Goal: Transaction & Acquisition: Purchase product/service

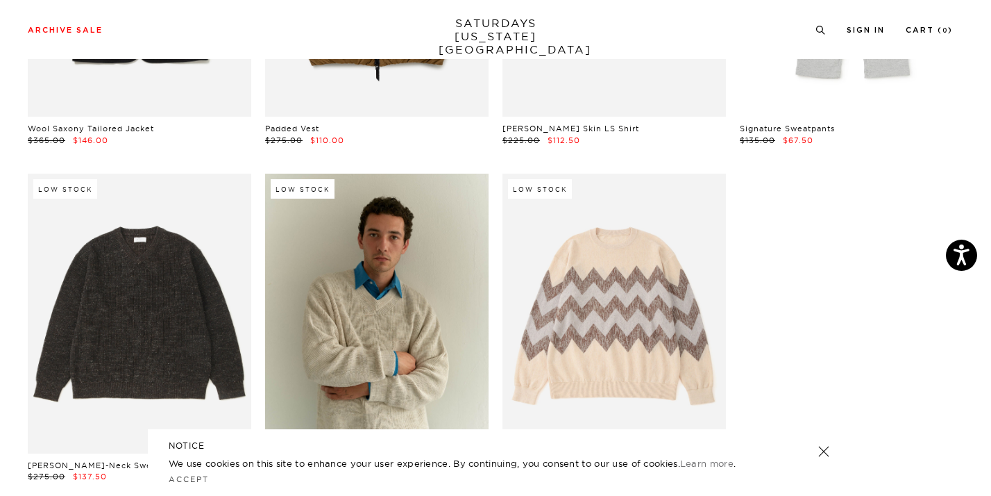
scroll to position [22582, 1]
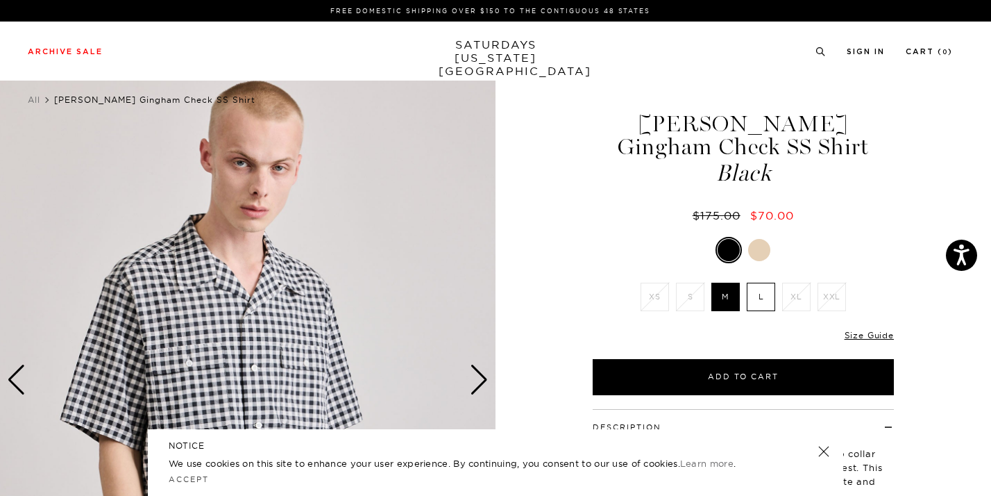
click at [757, 255] on div at bounding box center [759, 250] width 22 height 22
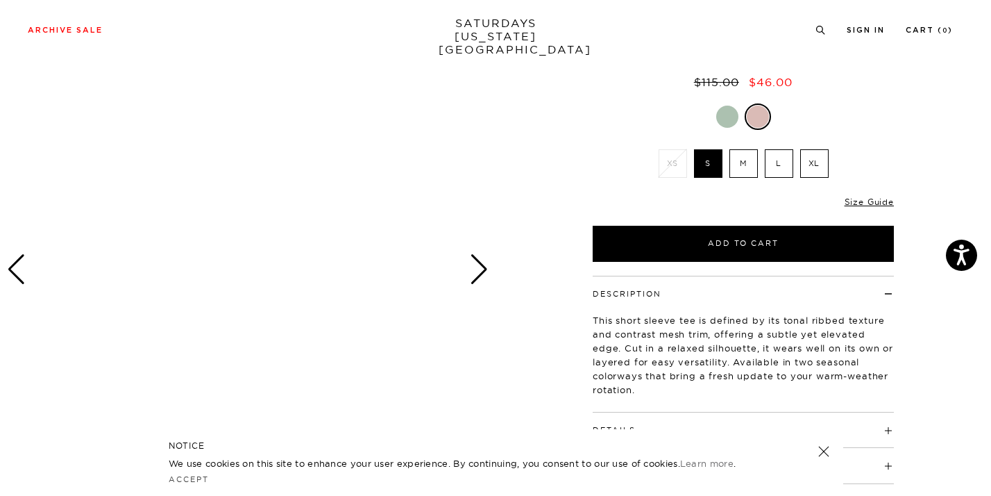
scroll to position [221, 0]
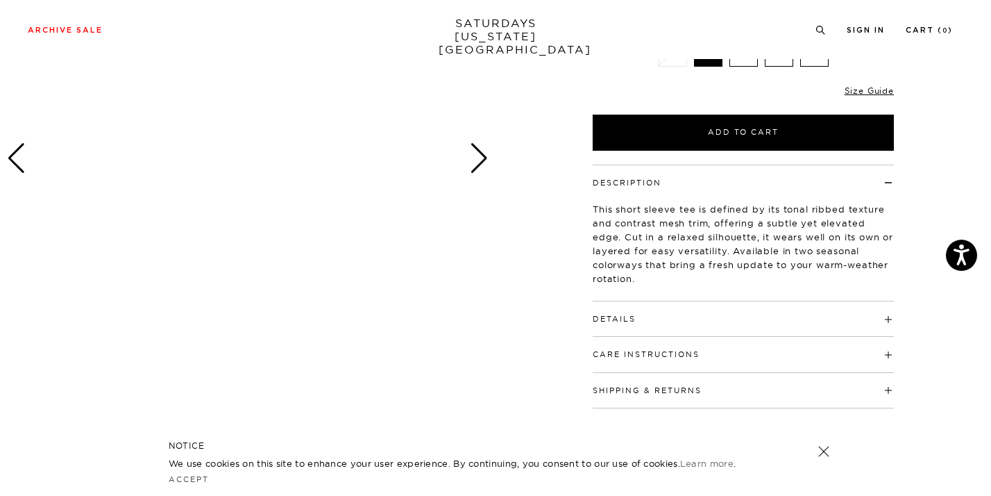
click at [484, 173] on div "Next slide" at bounding box center [479, 158] width 19 height 31
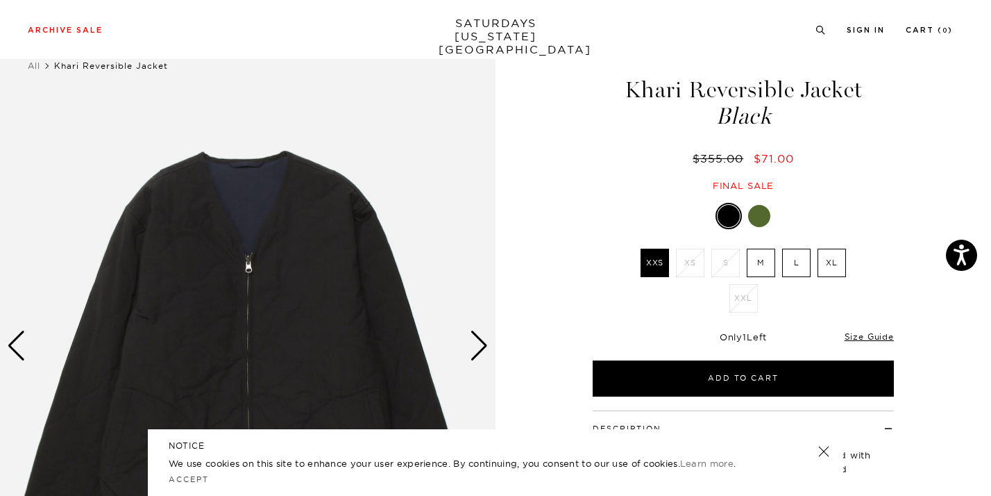
scroll to position [33, 0]
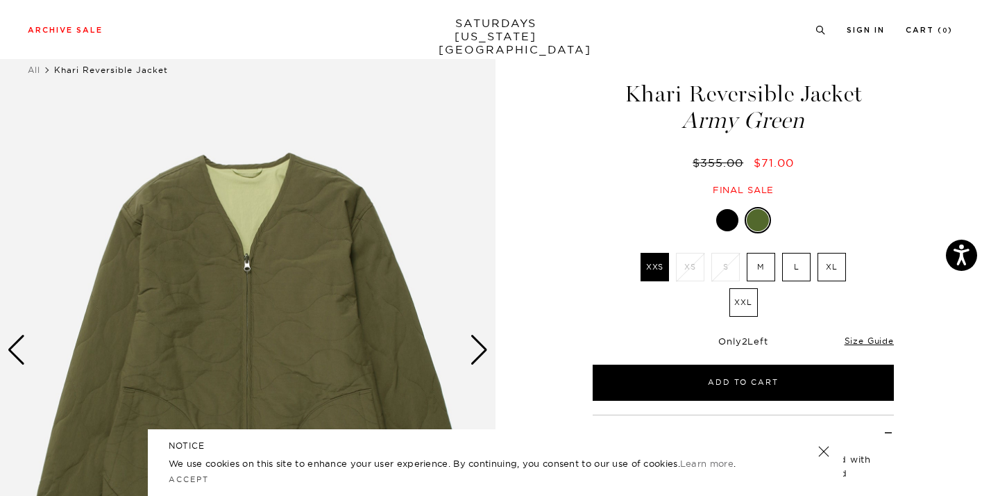
scroll to position [188, 0]
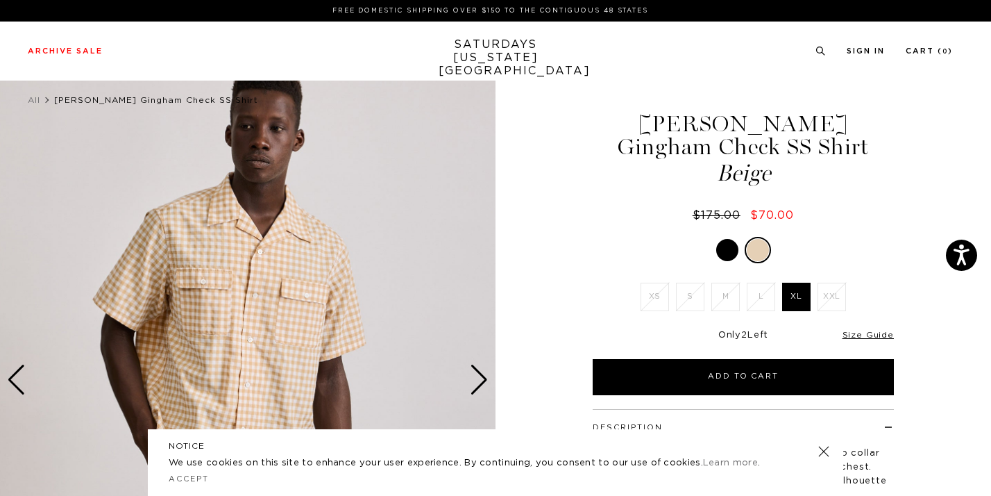
click at [731, 255] on div at bounding box center [727, 250] width 22 height 22
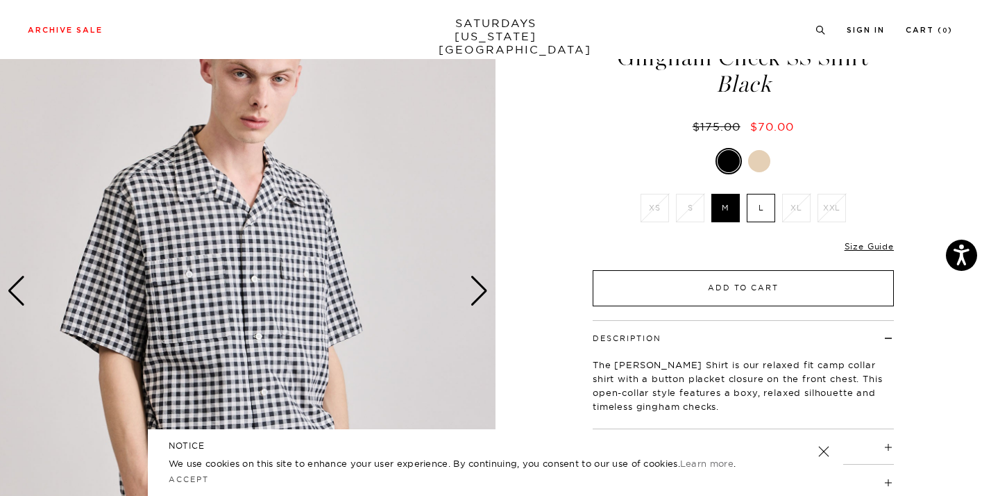
scroll to position [87, 0]
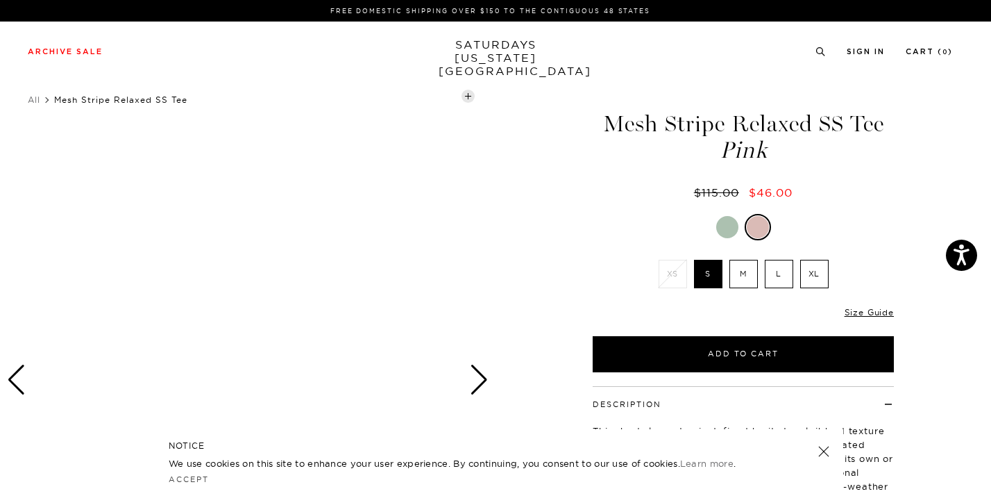
click at [727, 228] on div at bounding box center [727, 227] width 22 height 22
